Goal: Transaction & Acquisition: Purchase product/service

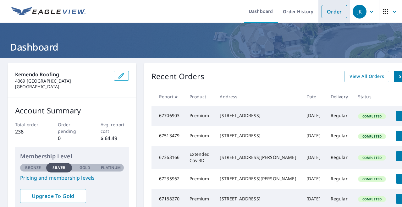
click at [337, 8] on link "Order" at bounding box center [334, 11] width 25 height 13
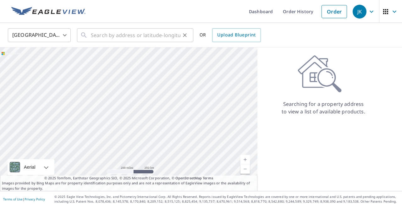
click at [107, 36] on input "text" at bounding box center [136, 35] width 90 height 18
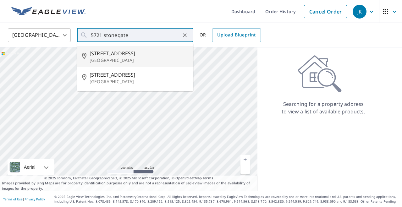
click at [105, 56] on span "[STREET_ADDRESS]" at bounding box center [139, 54] width 99 height 8
type input "[STREET_ADDRESS]"
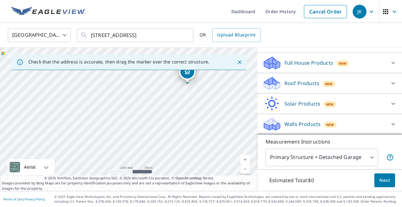
scroll to position [60, 0]
click at [279, 79] on icon at bounding box center [271, 83] width 19 height 15
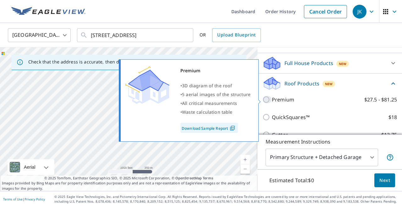
click at [268, 98] on input "Premium $27.5 - $81.25" at bounding box center [266, 100] width 9 height 8
checkbox input "true"
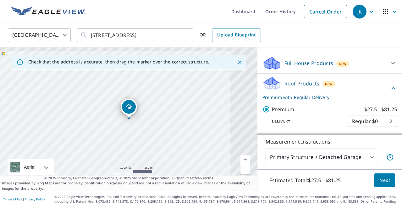
click at [383, 181] on span "Next" at bounding box center [384, 181] width 11 height 8
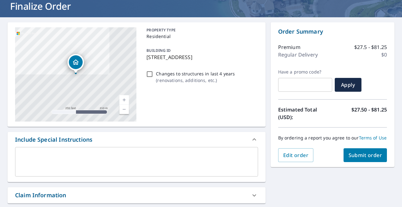
scroll to position [40, 0]
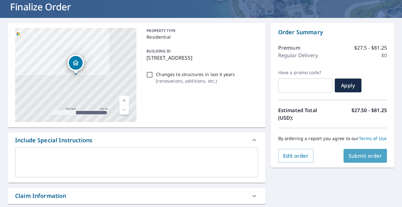
click at [363, 156] on span "Submit order" at bounding box center [366, 155] width 34 height 7
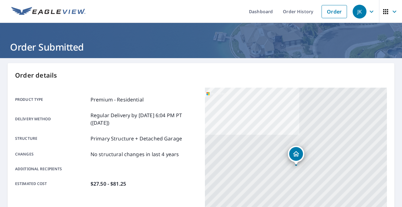
click at [363, 11] on div "JK" at bounding box center [360, 12] width 14 height 14
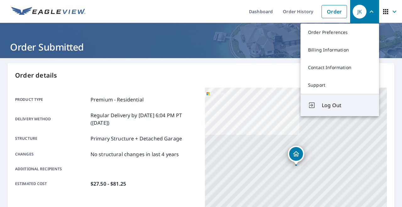
click at [333, 105] on span "Log Out" at bounding box center [347, 106] width 50 height 8
